Goal: Register for event/course

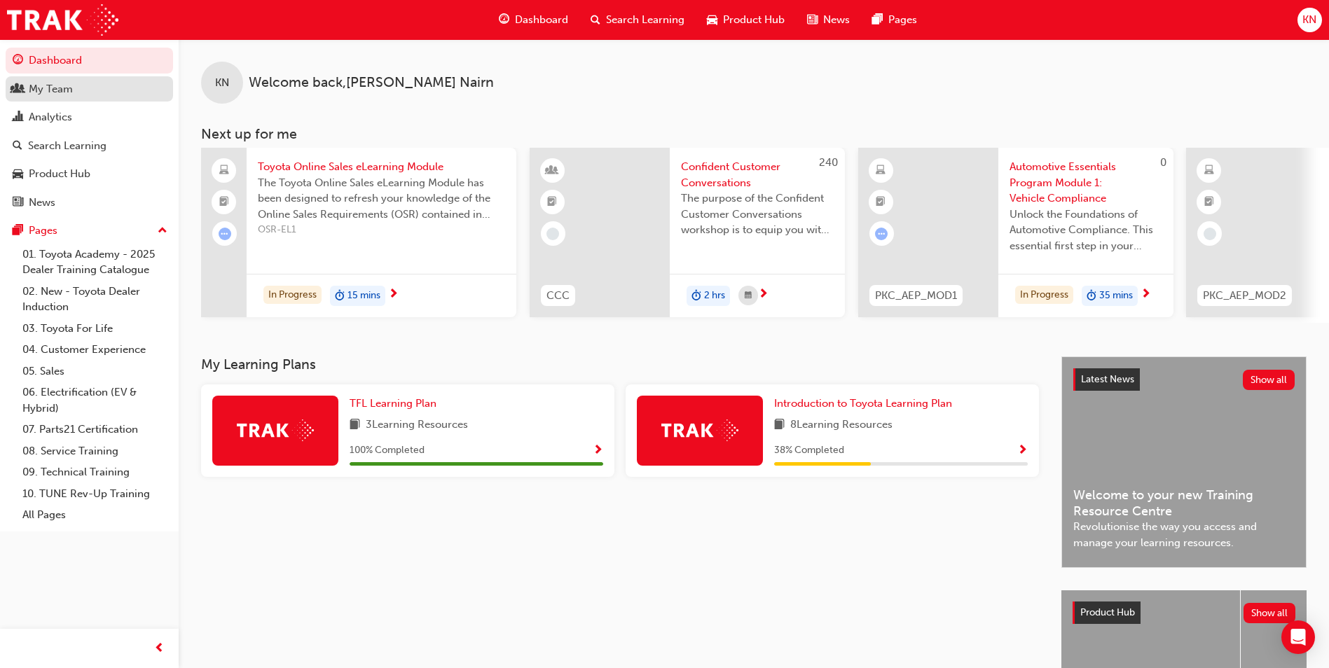
click at [37, 83] on div "My Team" at bounding box center [51, 89] width 44 height 16
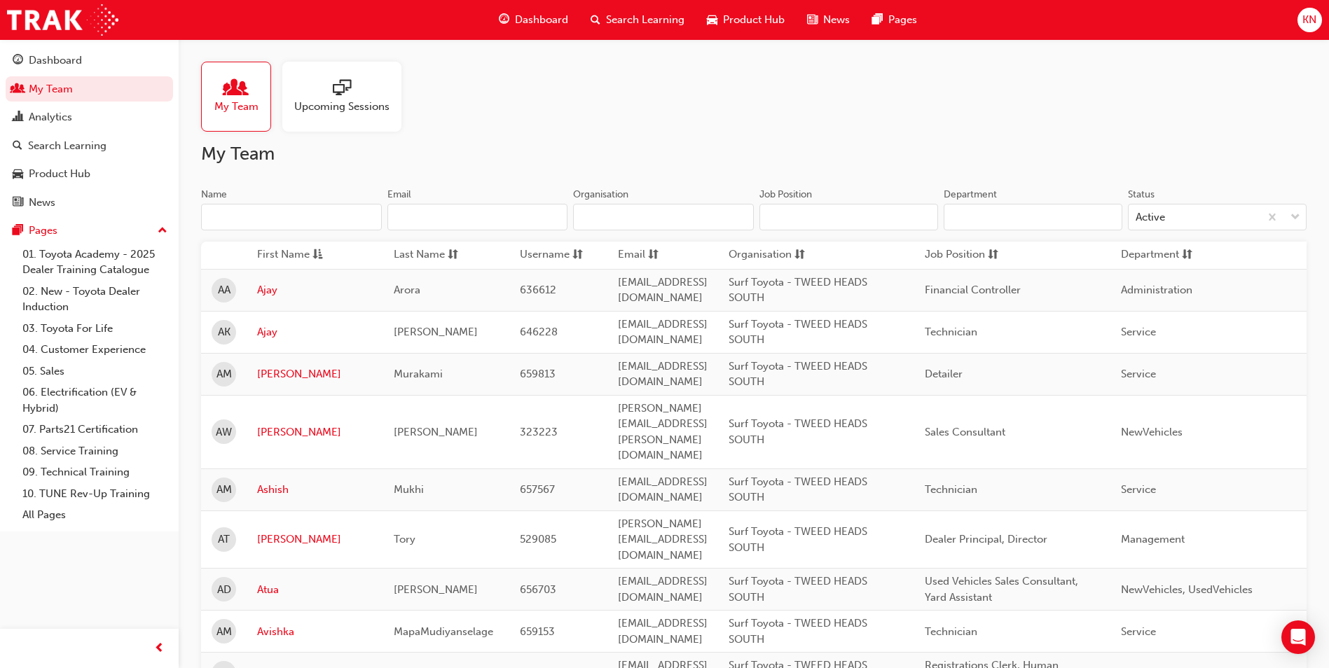
click at [322, 97] on div at bounding box center [341, 89] width 95 height 20
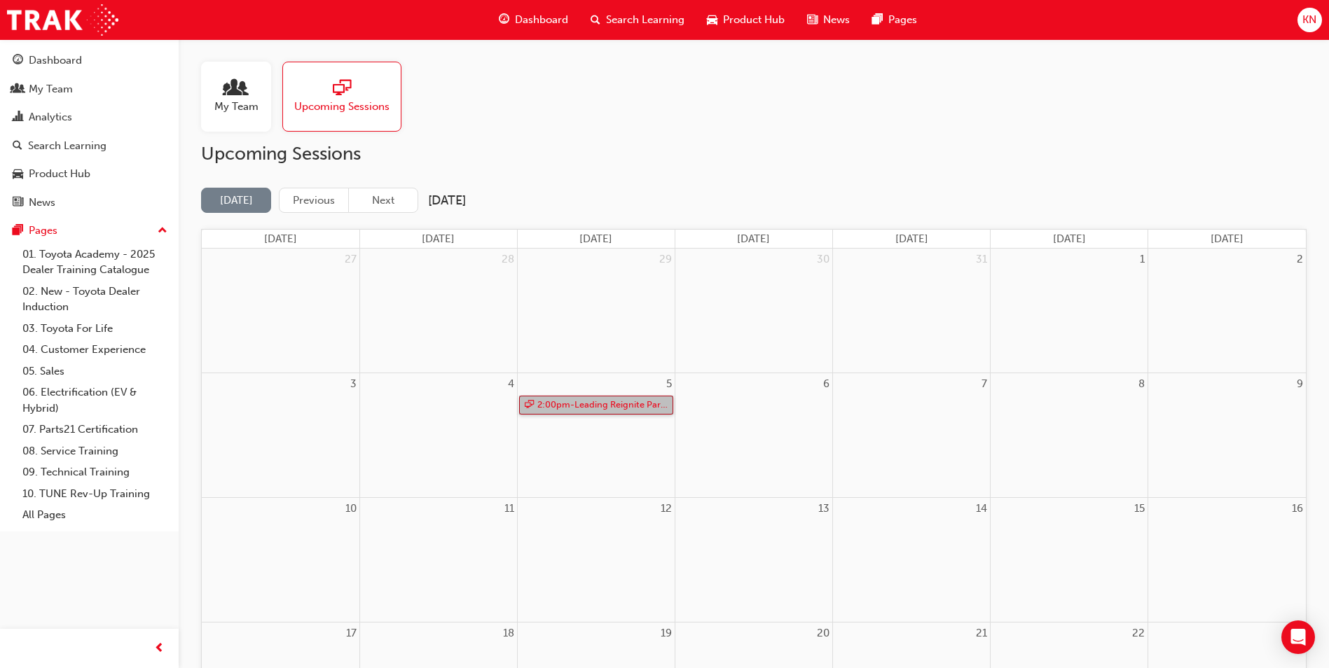
click at [609, 408] on link "2:00pm - Leading Reignite Part 2 - Virtual Classroom" at bounding box center [596, 405] width 154 height 19
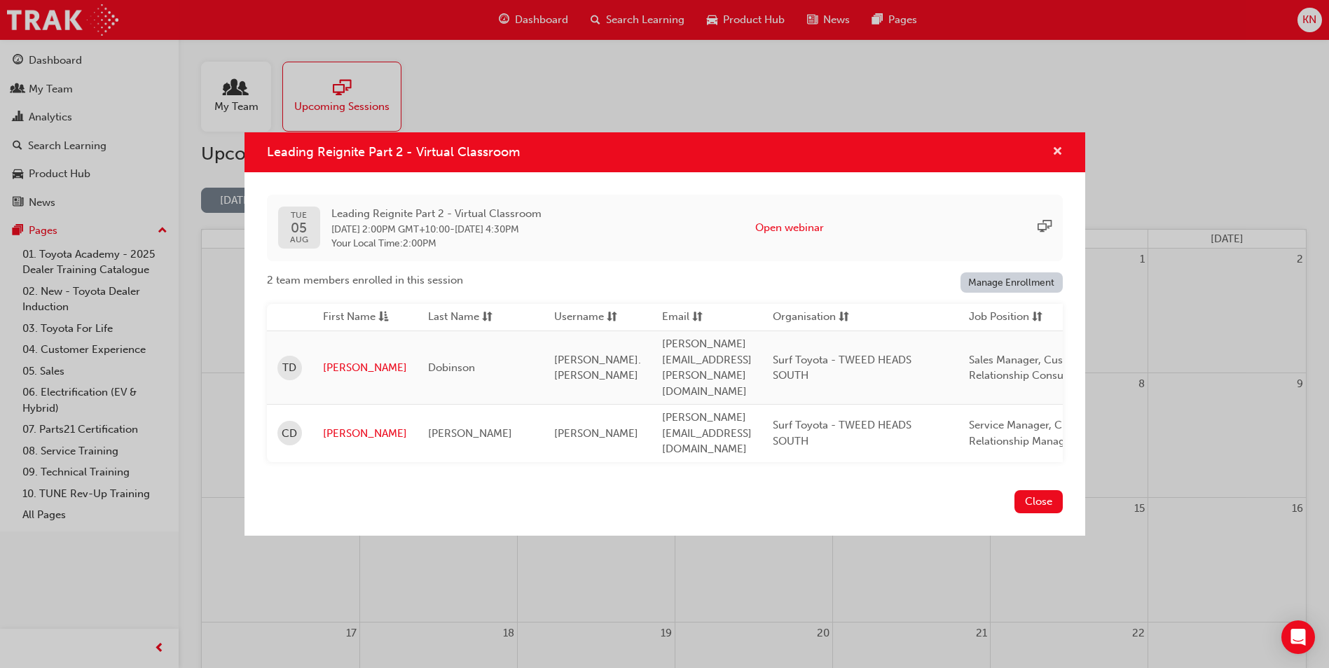
click at [1059, 159] on span "cross-icon" at bounding box center [1057, 152] width 11 height 13
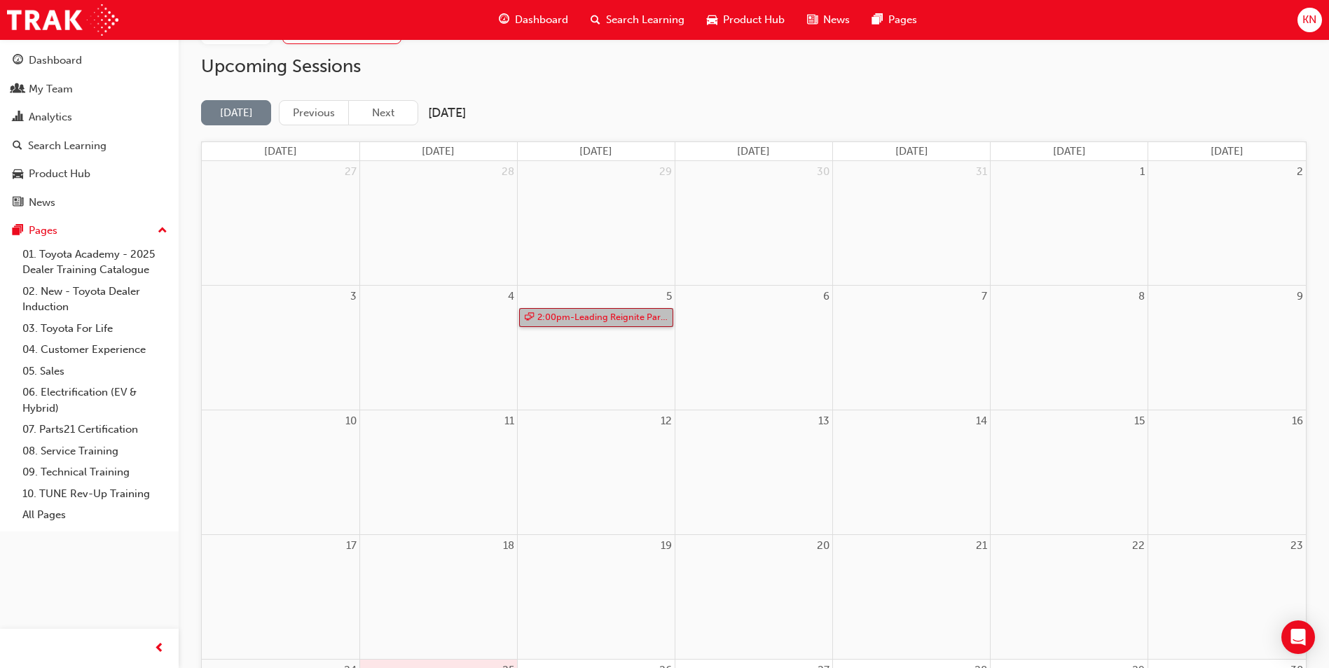
scroll to position [210, 0]
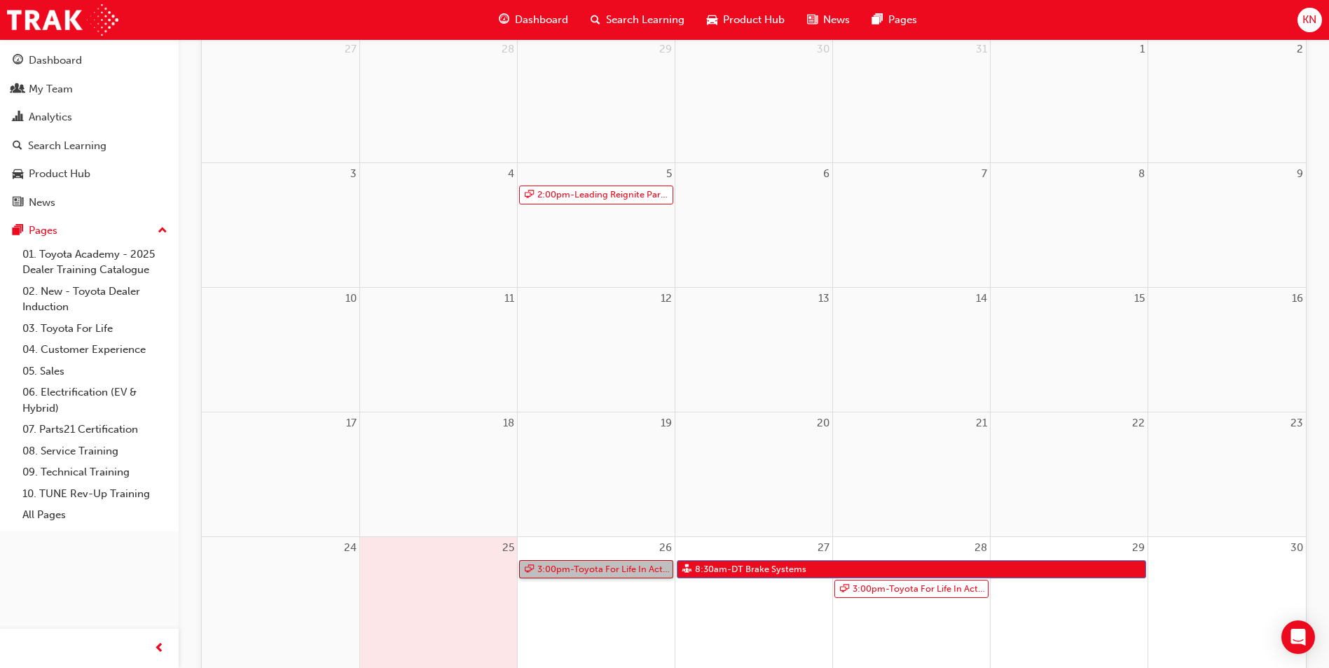
click at [608, 572] on link "3:00pm - Toyota For Life In Action - Virtual Classroom" at bounding box center [596, 569] width 154 height 19
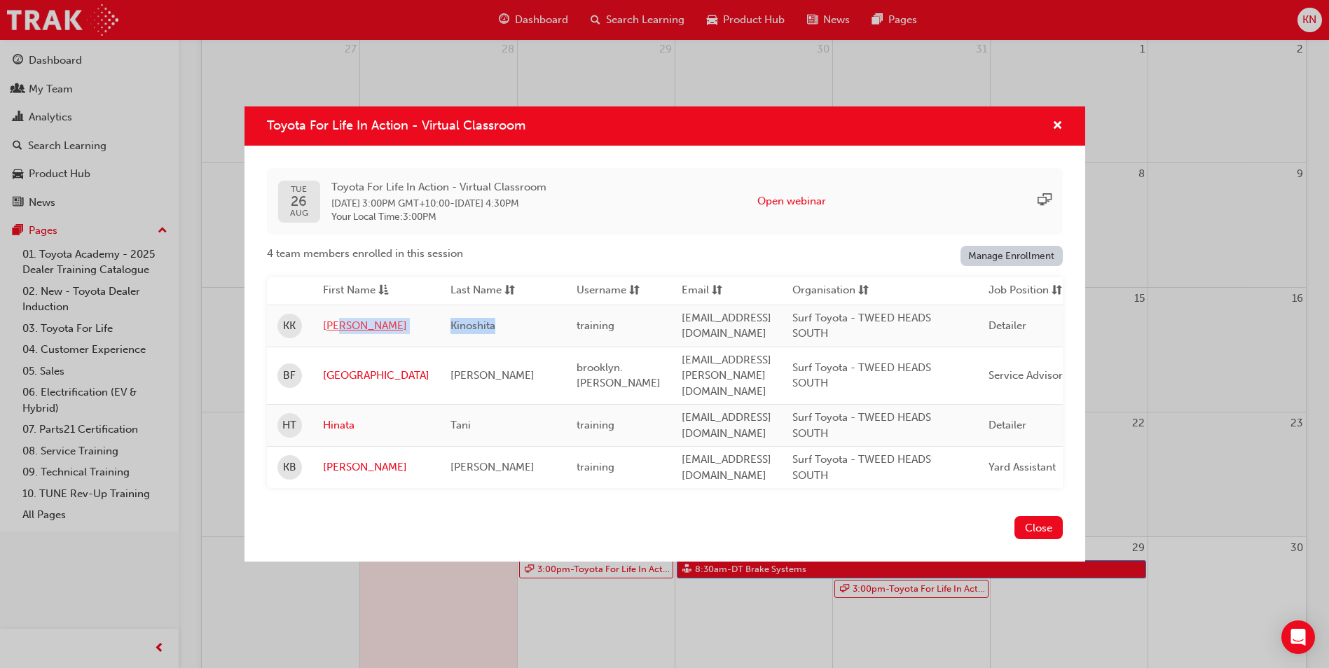
drag, startPoint x: 521, startPoint y: 331, endPoint x: 385, endPoint y: 332, distance: 135.9
click at [385, 332] on tr "KK [PERSON_NAME] training [EMAIL_ADDRESS][DOMAIN_NAME] Surf Toyota - TWEED HEAD…" at bounding box center [849, 326] width 1164 height 42
drag, startPoint x: 385, startPoint y: 332, endPoint x: 476, endPoint y: 329, distance: 90.4
click at [476, 329] on div "Kinoshita" at bounding box center [502, 326] width 105 height 16
drag, startPoint x: 502, startPoint y: 329, endPoint x: 426, endPoint y: 330, distance: 75.7
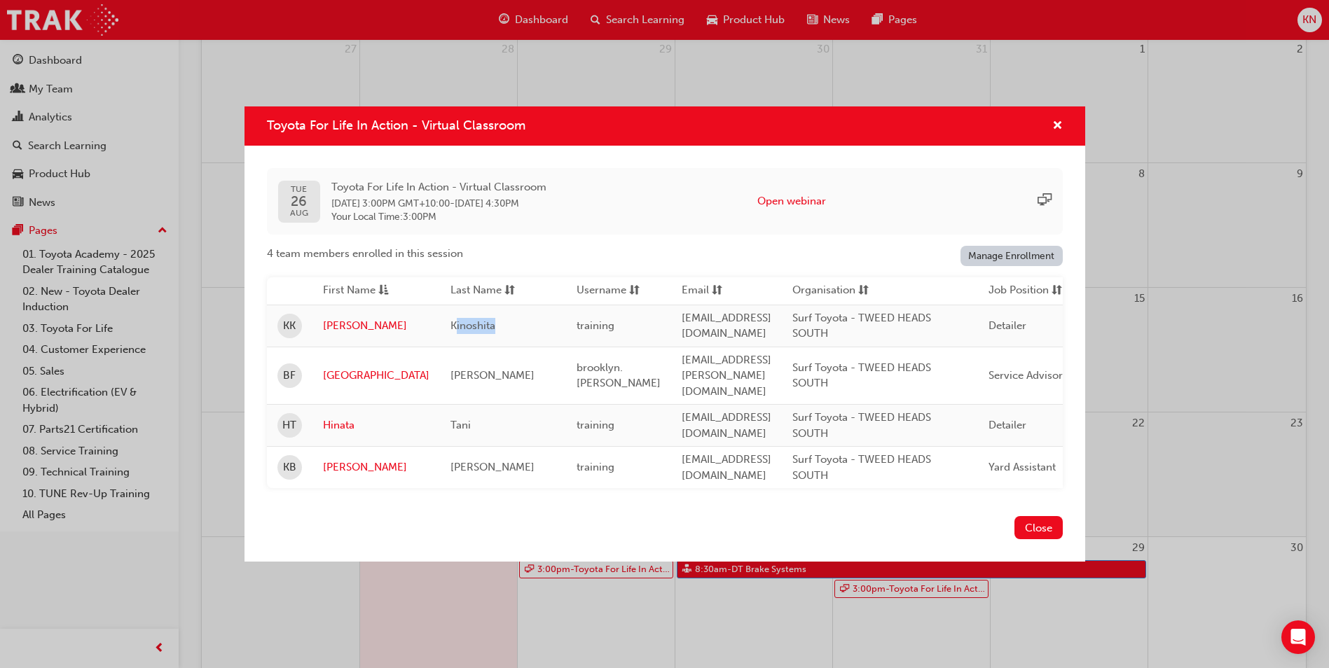
click at [450, 330] on div "Kinoshita" at bounding box center [502, 326] width 105 height 16
drag, startPoint x: 426, startPoint y: 330, endPoint x: 310, endPoint y: 421, distance: 147.2
click at [310, 421] on tr "HT Hinata Tani training [EMAIL_ADDRESS][DOMAIN_NAME] Surf Toyota - TWEED HEADS …" at bounding box center [849, 426] width 1164 height 42
click at [1058, 522] on button "Close" at bounding box center [1038, 527] width 48 height 23
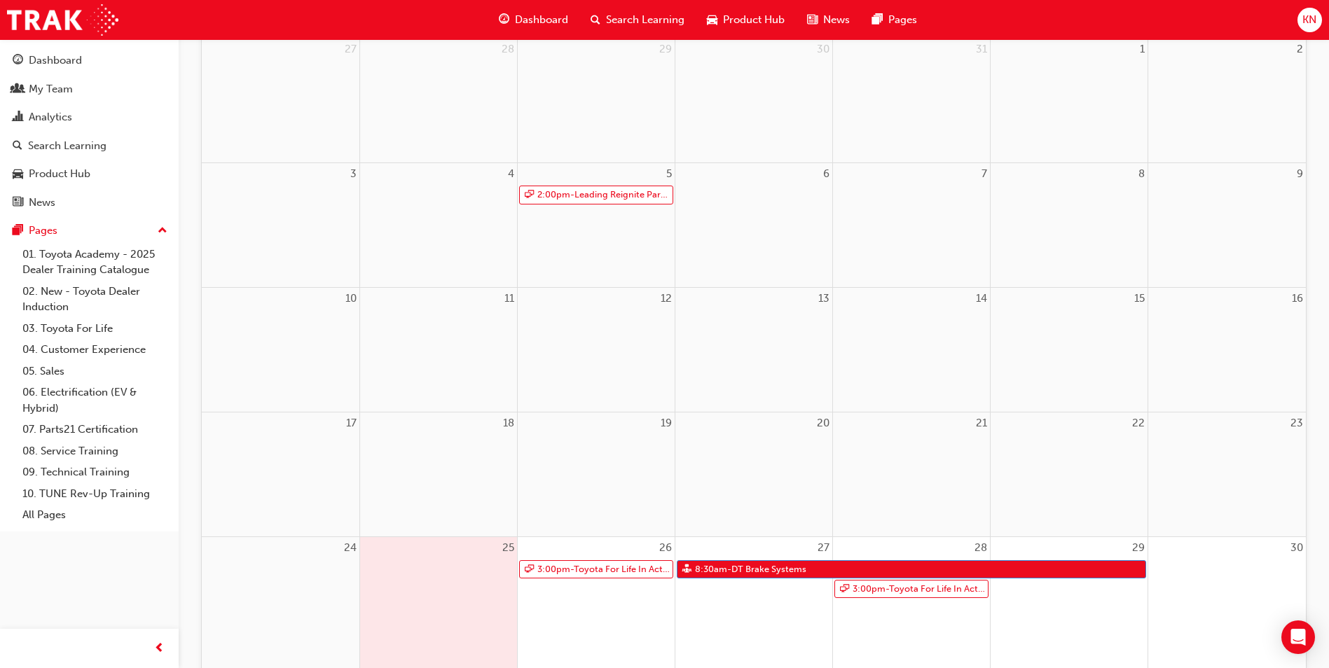
click at [738, 618] on div "27 8:30am - DT Brake Systems" at bounding box center [753, 624] width 157 height 175
click at [739, 618] on div "27 8:30am - DT Brake Systems" at bounding box center [753, 624] width 157 height 175
drag, startPoint x: 739, startPoint y: 618, endPoint x: 942, endPoint y: 618, distance: 203.2
click at [942, 618] on div "28 3:00pm - Toyota For Life In Action - Virtual Classroom" at bounding box center [911, 624] width 157 height 175
click at [934, 590] on link "3:00pm - Toyota For Life In Action - Virtual Classroom" at bounding box center [911, 589] width 154 height 19
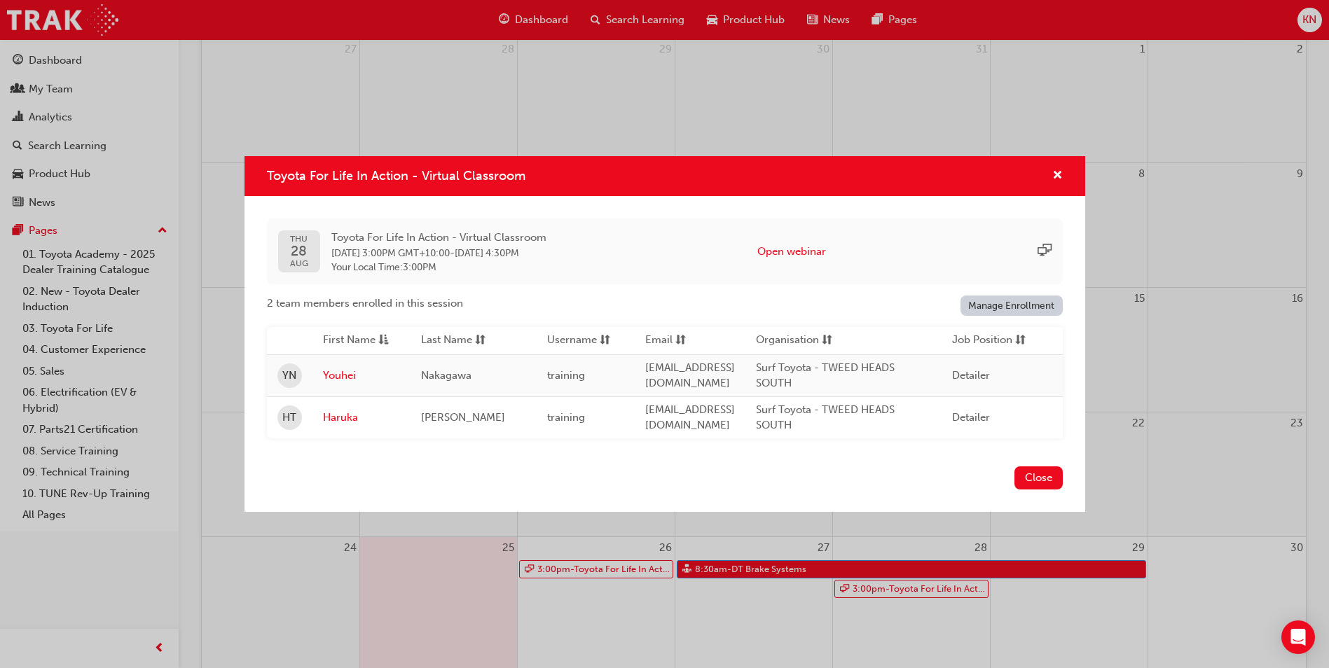
click at [616, 478] on div "Close" at bounding box center [664, 486] width 841 height 51
click at [1058, 170] on span "cross-icon" at bounding box center [1057, 176] width 11 height 13
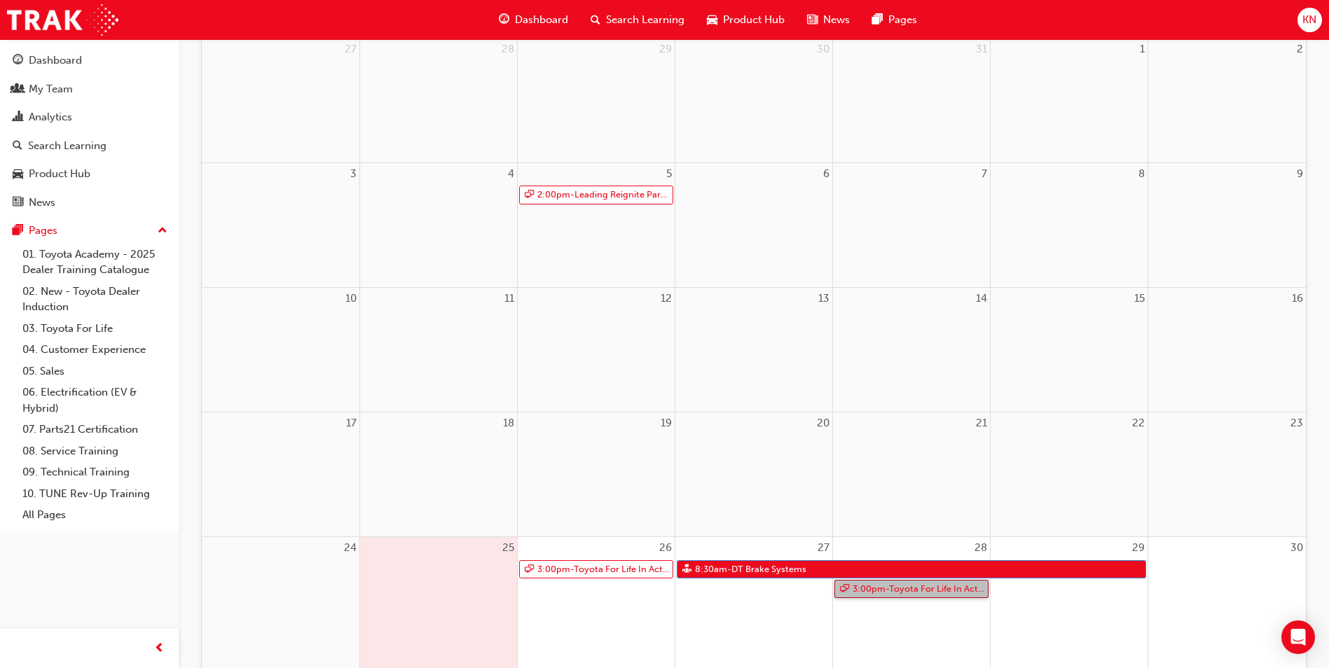
click at [939, 591] on link "3:00pm - Toyota For Life In Action - Virtual Classroom" at bounding box center [911, 589] width 154 height 19
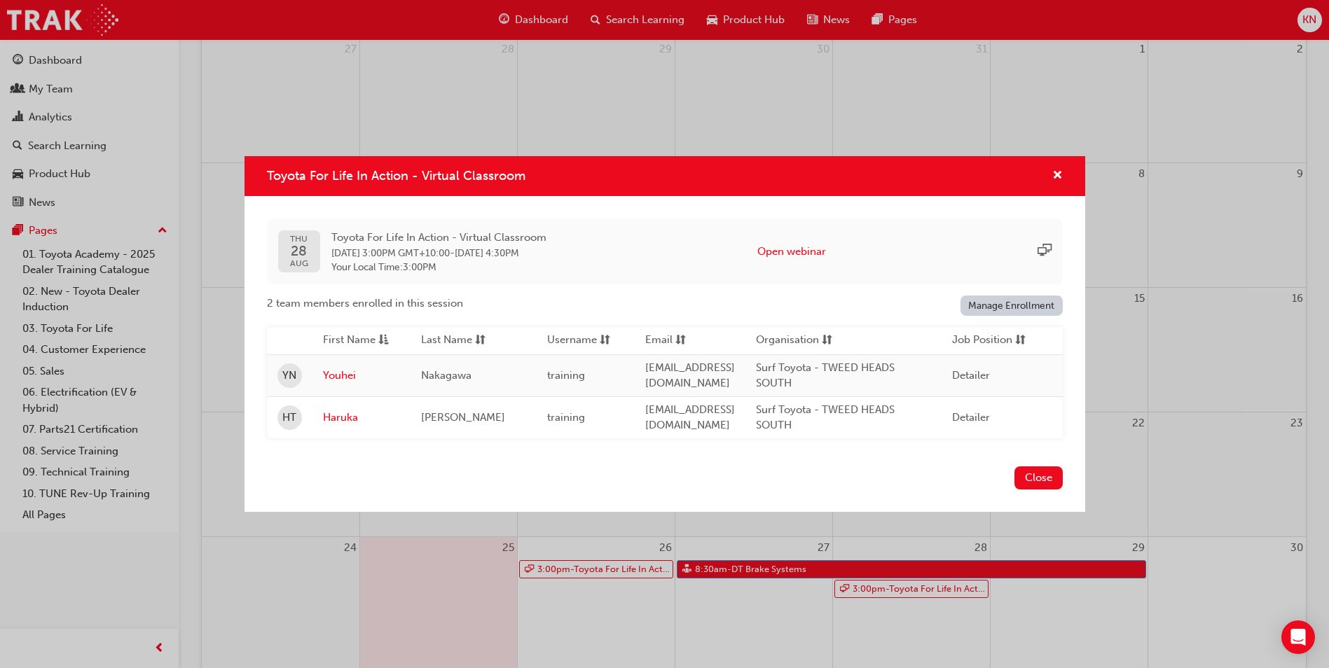
click at [906, 473] on div "Close" at bounding box center [664, 486] width 841 height 51
click at [1028, 483] on button "Close" at bounding box center [1038, 478] width 48 height 23
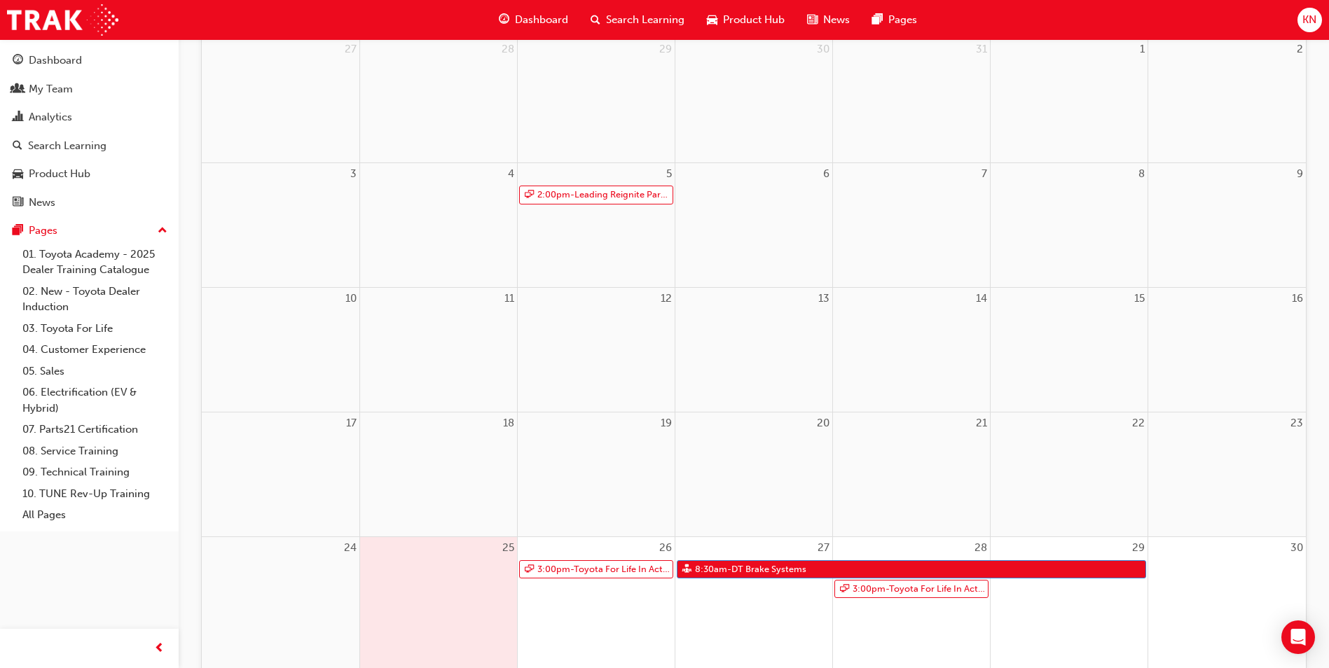
click at [1052, 623] on div "29" at bounding box center [1069, 624] width 157 height 175
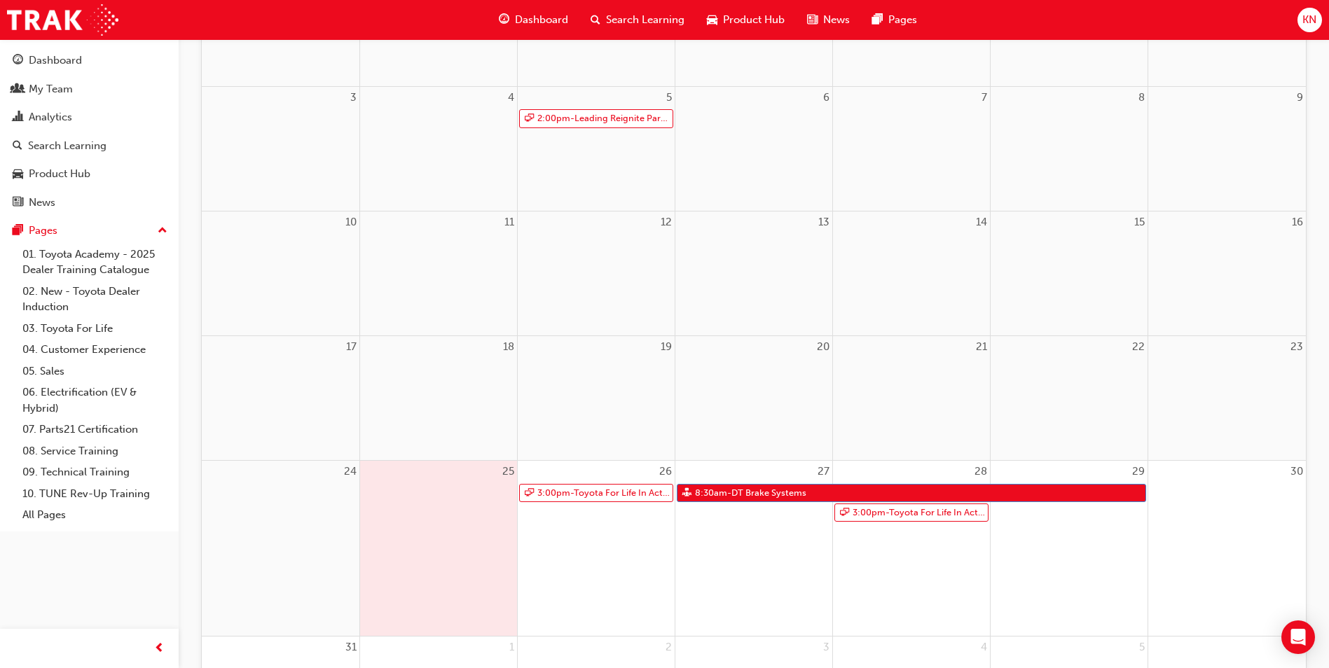
scroll to position [448, 0]
